Goal: Transaction & Acquisition: Purchase product/service

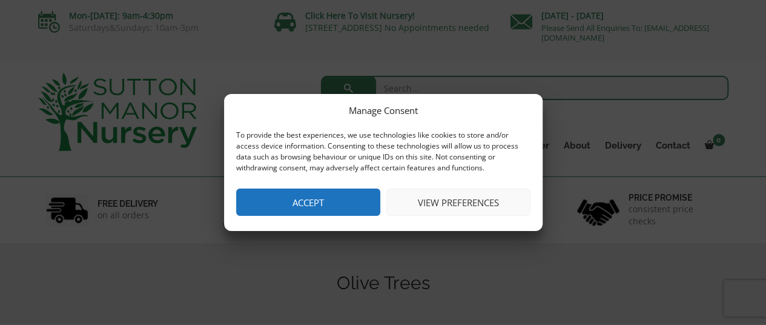
click at [447, 201] on button "View preferences" at bounding box center [459, 201] width 144 height 27
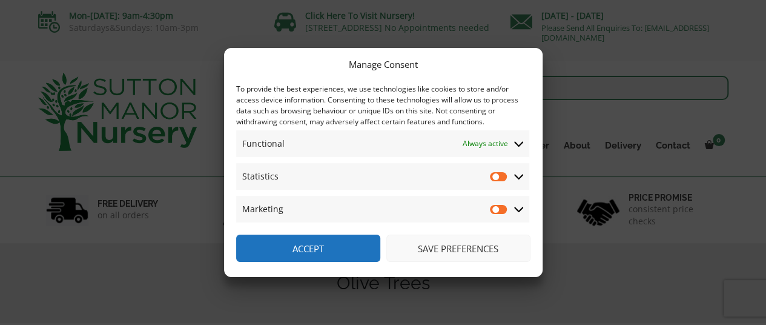
click at [442, 247] on button "Save preferences" at bounding box center [459, 247] width 144 height 27
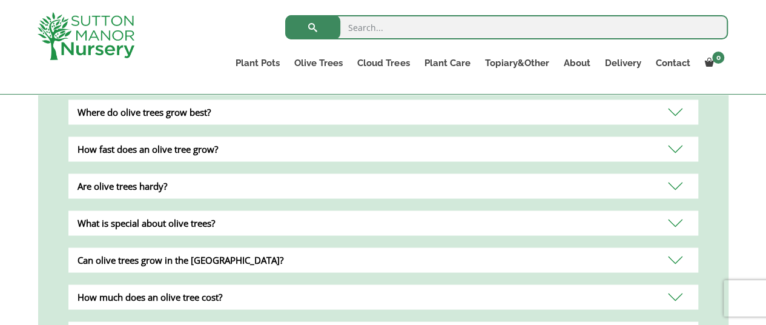
scroll to position [1115, 0]
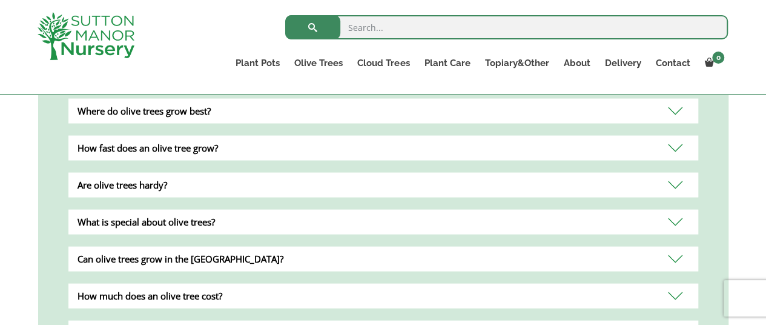
click at [674, 135] on div "How fast does an olive tree grow?" at bounding box center [383, 147] width 630 height 25
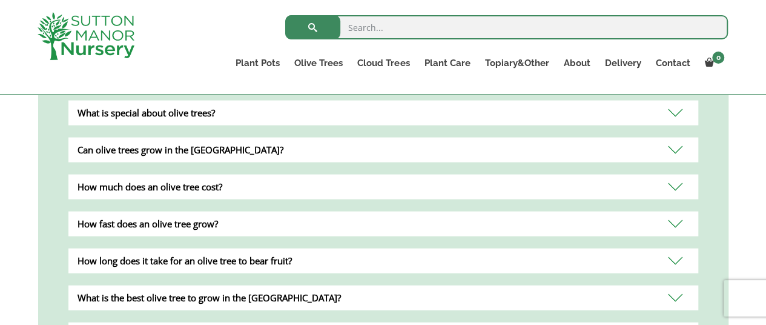
scroll to position [1284, 0]
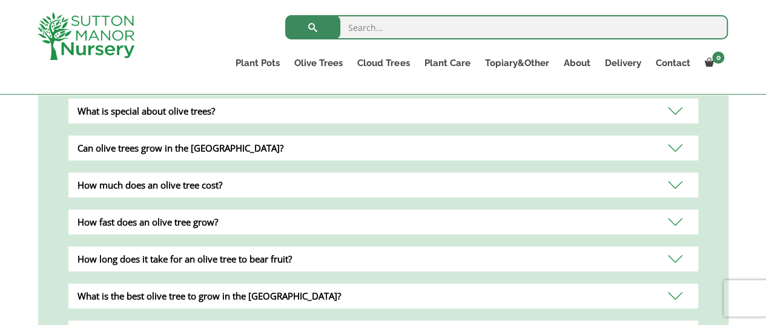
click at [677, 136] on div "Can olive trees grow in the UK?" at bounding box center [383, 148] width 630 height 25
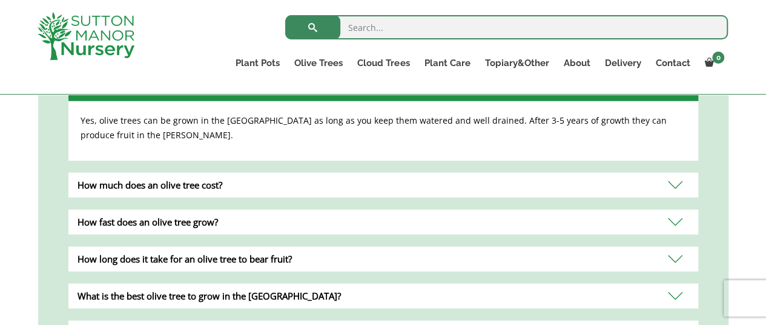
scroll to position [1287, 0]
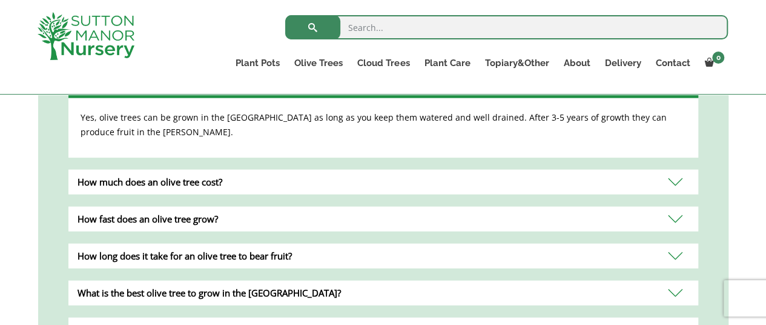
click at [675, 170] on div "How much does an olive tree cost?" at bounding box center [383, 182] width 630 height 25
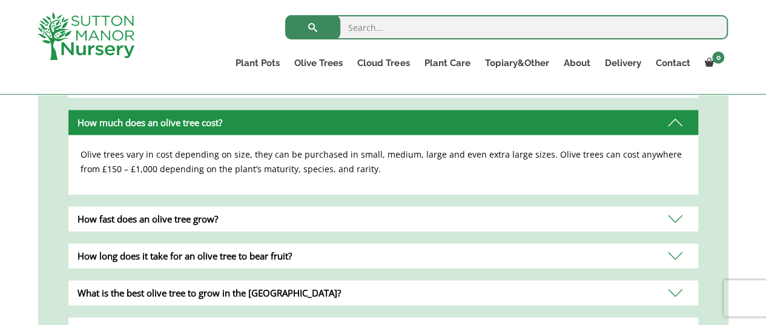
click at [679, 207] on div "How fast does an olive tree grow?" at bounding box center [383, 219] width 630 height 25
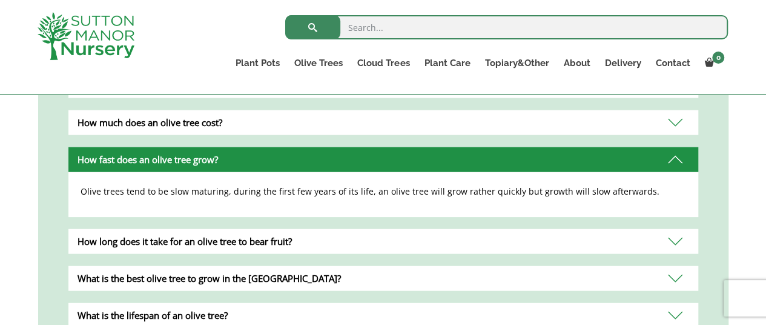
click at [674, 229] on div "How long does it take for an olive tree to bear fruit?" at bounding box center [383, 241] width 630 height 25
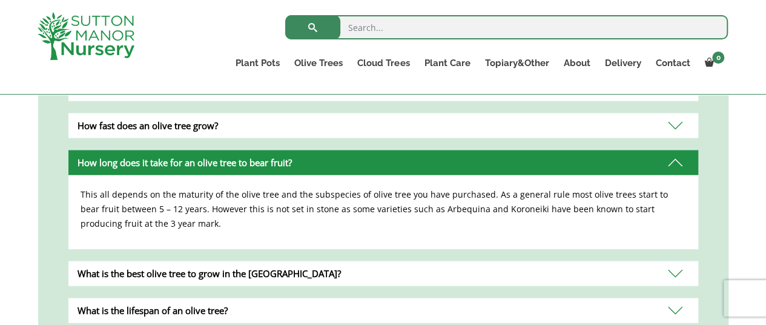
scroll to position [1336, 0]
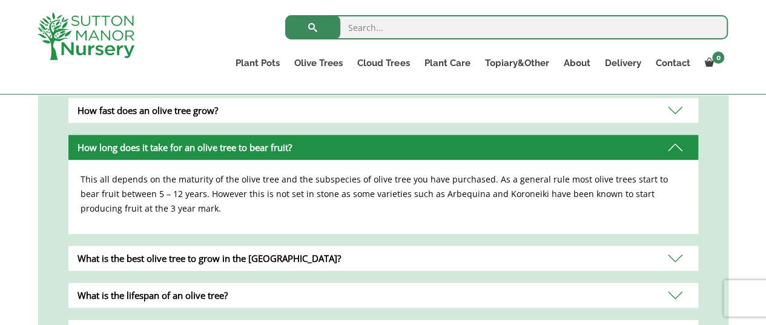
click at [676, 246] on div "What is the best olive tree to grow in the UK?" at bounding box center [383, 258] width 630 height 25
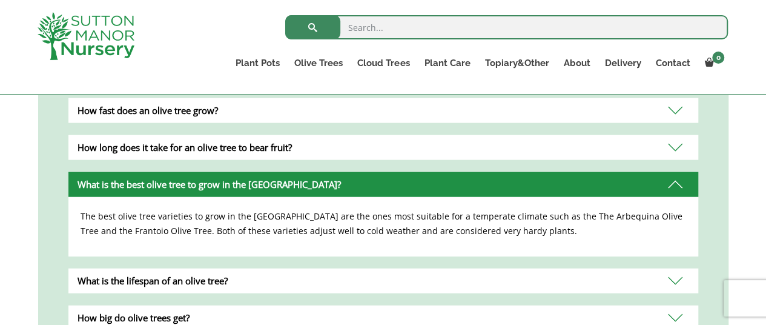
click at [676, 268] on div "What is the lifespan of an olive tree?" at bounding box center [383, 280] width 630 height 25
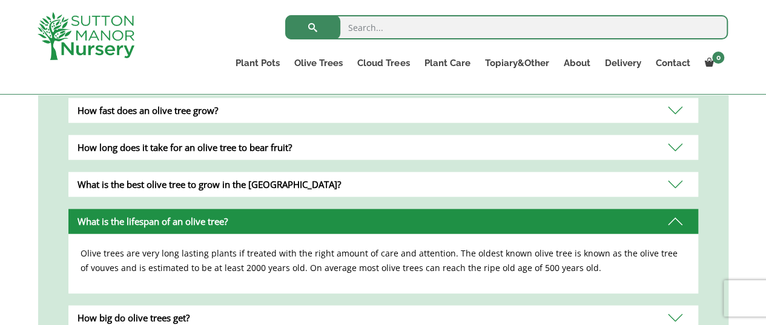
click at [669, 305] on div "How big do olive trees get?" at bounding box center [383, 317] width 630 height 25
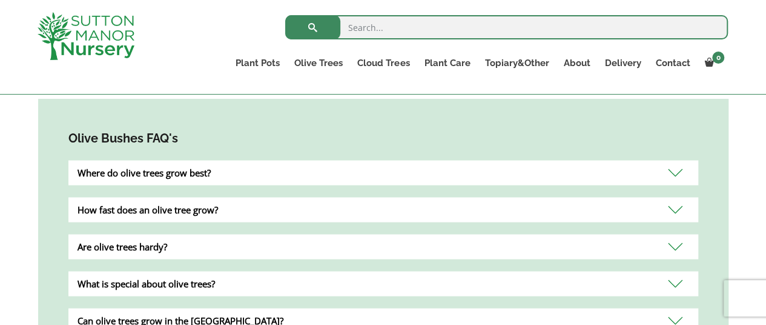
scroll to position [1049, 0]
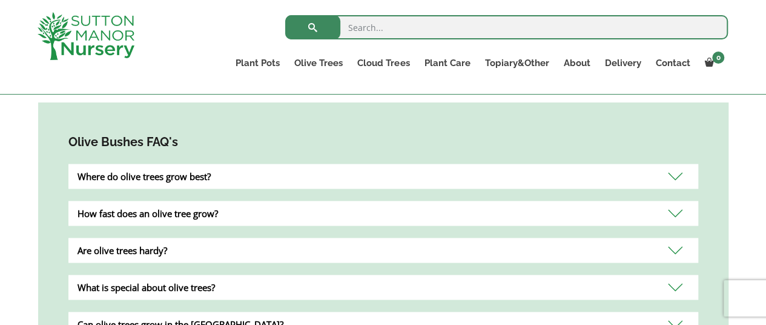
click at [679, 164] on div "Where do olive trees grow best?" at bounding box center [383, 176] width 630 height 25
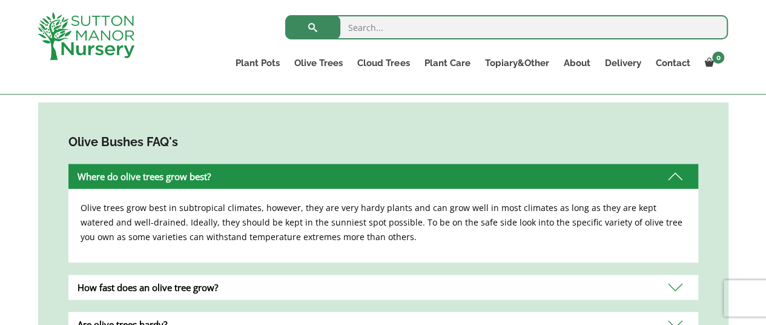
click at [678, 274] on div "How fast does an olive tree grow?" at bounding box center [383, 286] width 630 height 25
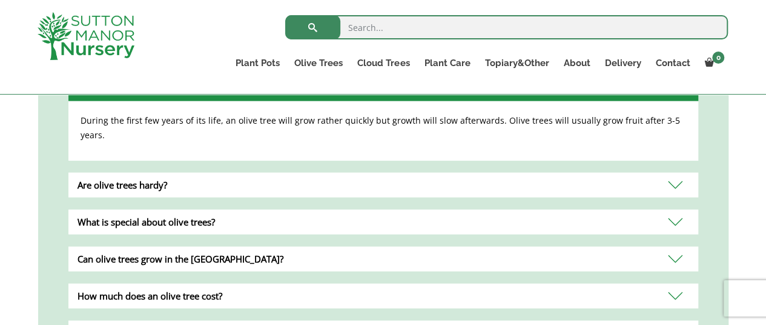
scroll to position [1190, 0]
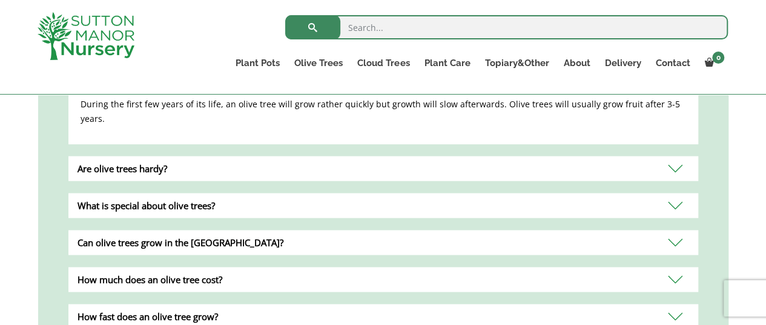
click at [677, 156] on div "Are olive trees hardy?" at bounding box center [383, 168] width 630 height 25
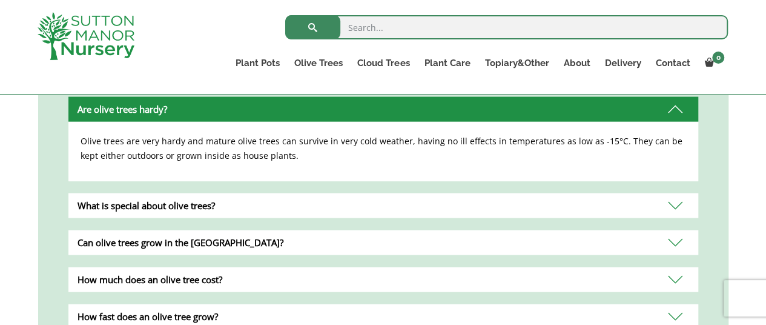
click at [673, 193] on div "What is special about olive trees?" at bounding box center [383, 205] width 630 height 25
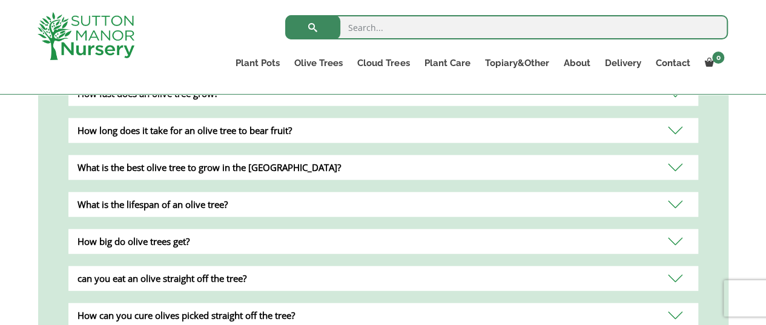
scroll to position [1414, 0]
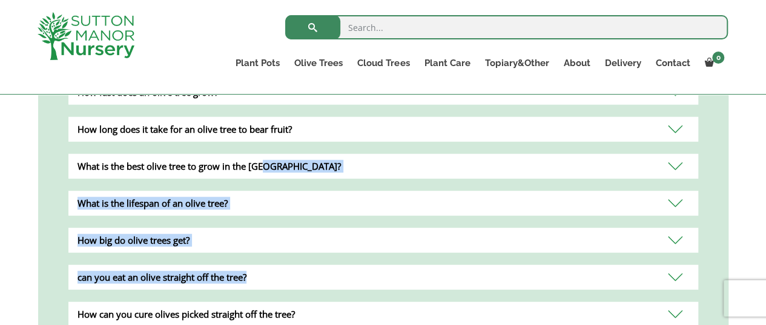
drag, startPoint x: 676, startPoint y: 254, endPoint x: 661, endPoint y: 161, distance: 95.1
click at [661, 161] on div "Olive Bushes FAQ's Where do olive trees grow best? Olive trees grow best in sub…" at bounding box center [383, 53] width 691 height 631
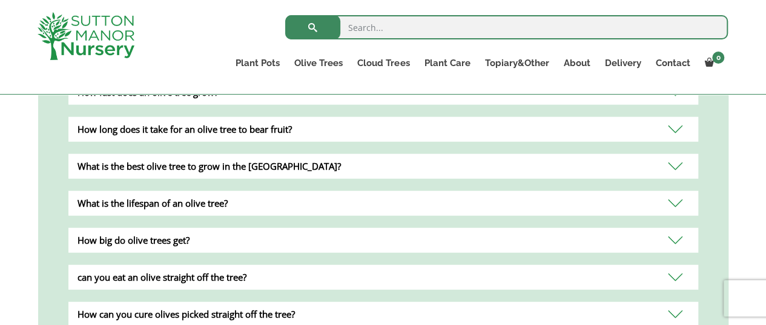
click at [680, 117] on div "How long does it take for an olive tree to bear fruit?" at bounding box center [383, 129] width 630 height 25
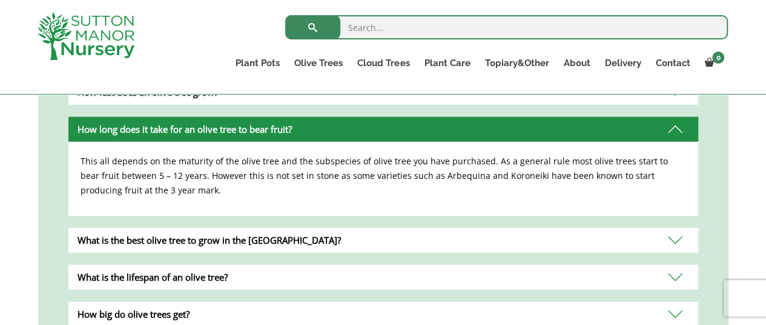
click at [671, 265] on div "What is the lifespan of an olive tree?" at bounding box center [383, 277] width 630 height 25
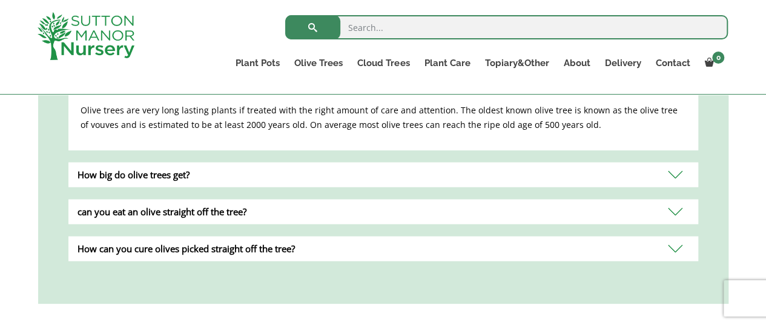
scroll to position [1484, 0]
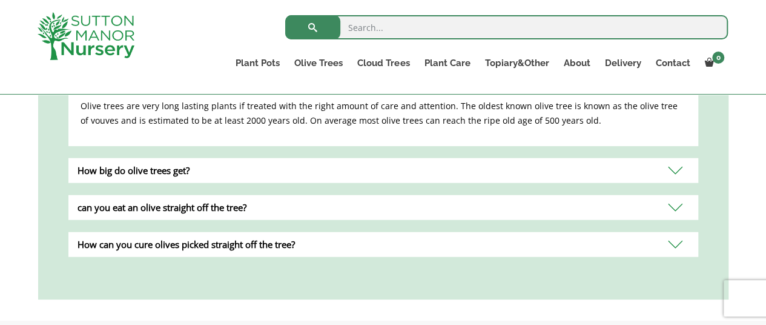
click at [675, 195] on div "can you eat an olive straight off the tree?" at bounding box center [383, 207] width 630 height 25
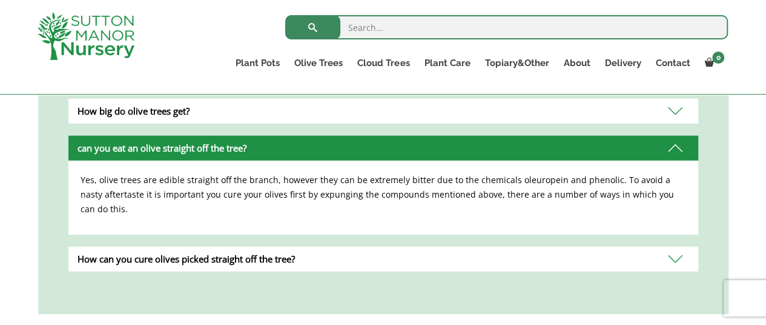
click at [675, 247] on div "How can you cure olives picked straight off the tree?" at bounding box center [383, 259] width 630 height 25
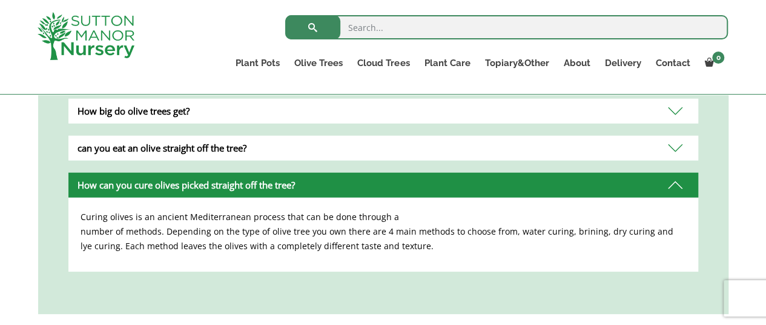
click at [673, 173] on div "How can you cure olives picked straight off the tree?" at bounding box center [383, 185] width 630 height 25
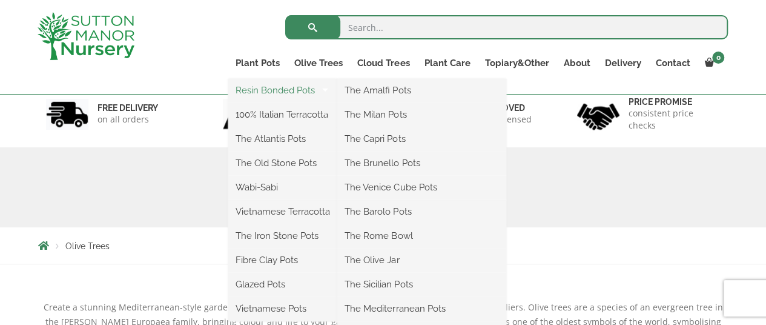
scroll to position [79, 0]
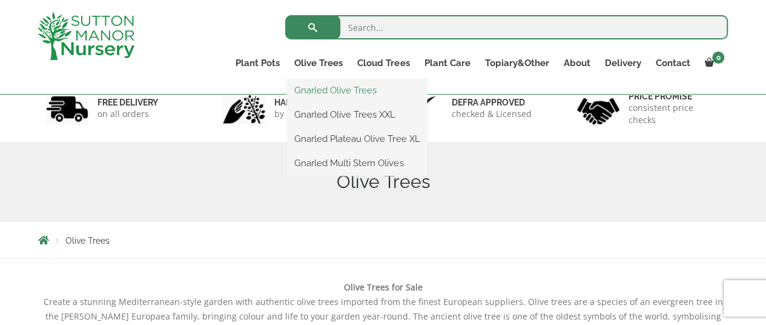
click at [342, 88] on link "Gnarled Olive Trees" at bounding box center [357, 90] width 140 height 18
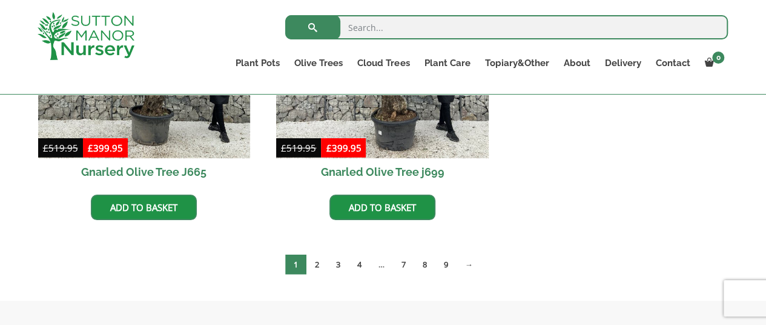
scroll to position [1381, 0]
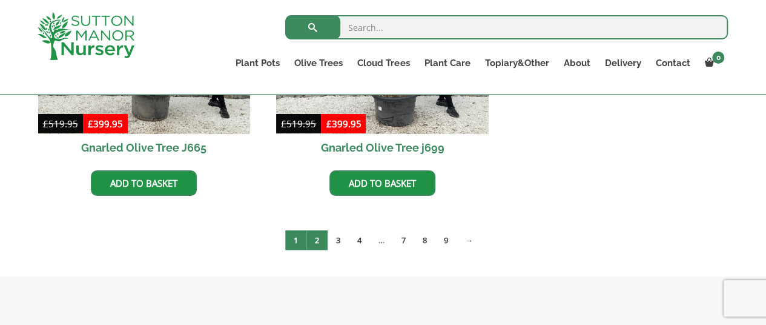
click at [323, 241] on link "2" at bounding box center [317, 240] width 21 height 20
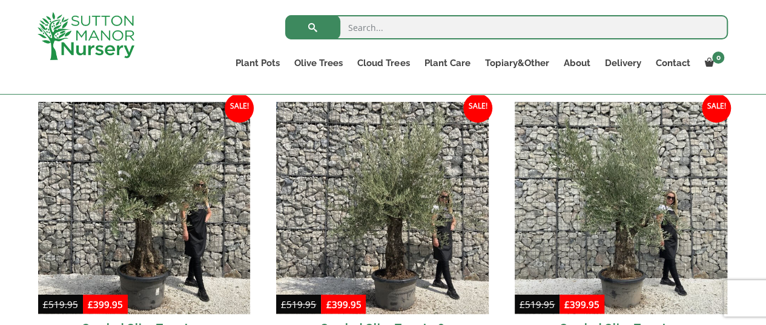
scroll to position [901, 0]
